Goal: Find contact information

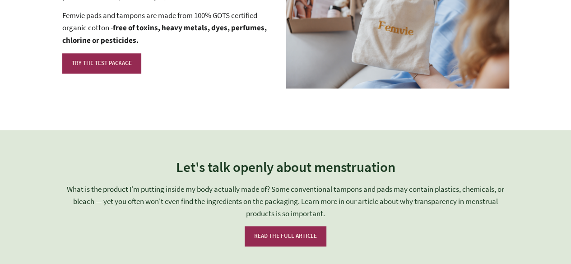
scroll to position [2146, 0]
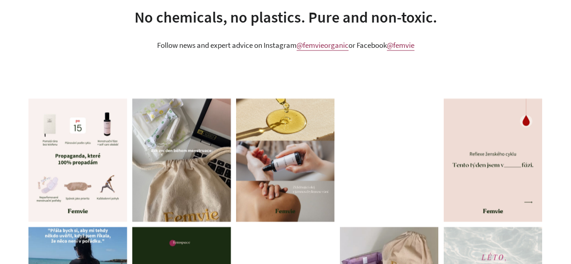
scroll to position [3959, 0]
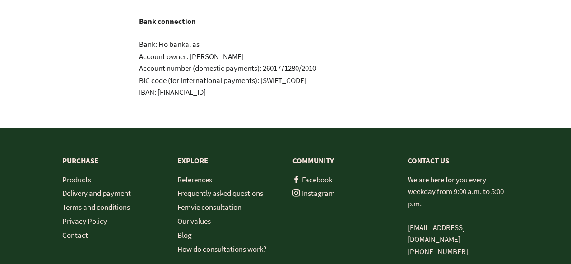
scroll to position [396, 0]
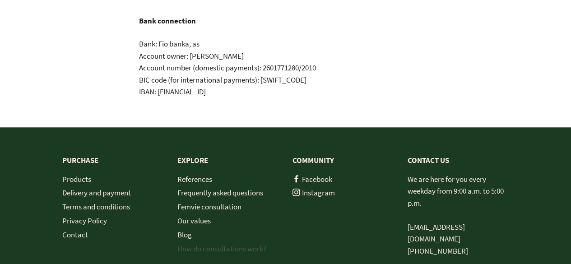
click at [224, 244] on link "How do consultations work?" at bounding box center [221, 249] width 89 height 10
